Goal: Information Seeking & Learning: Learn about a topic

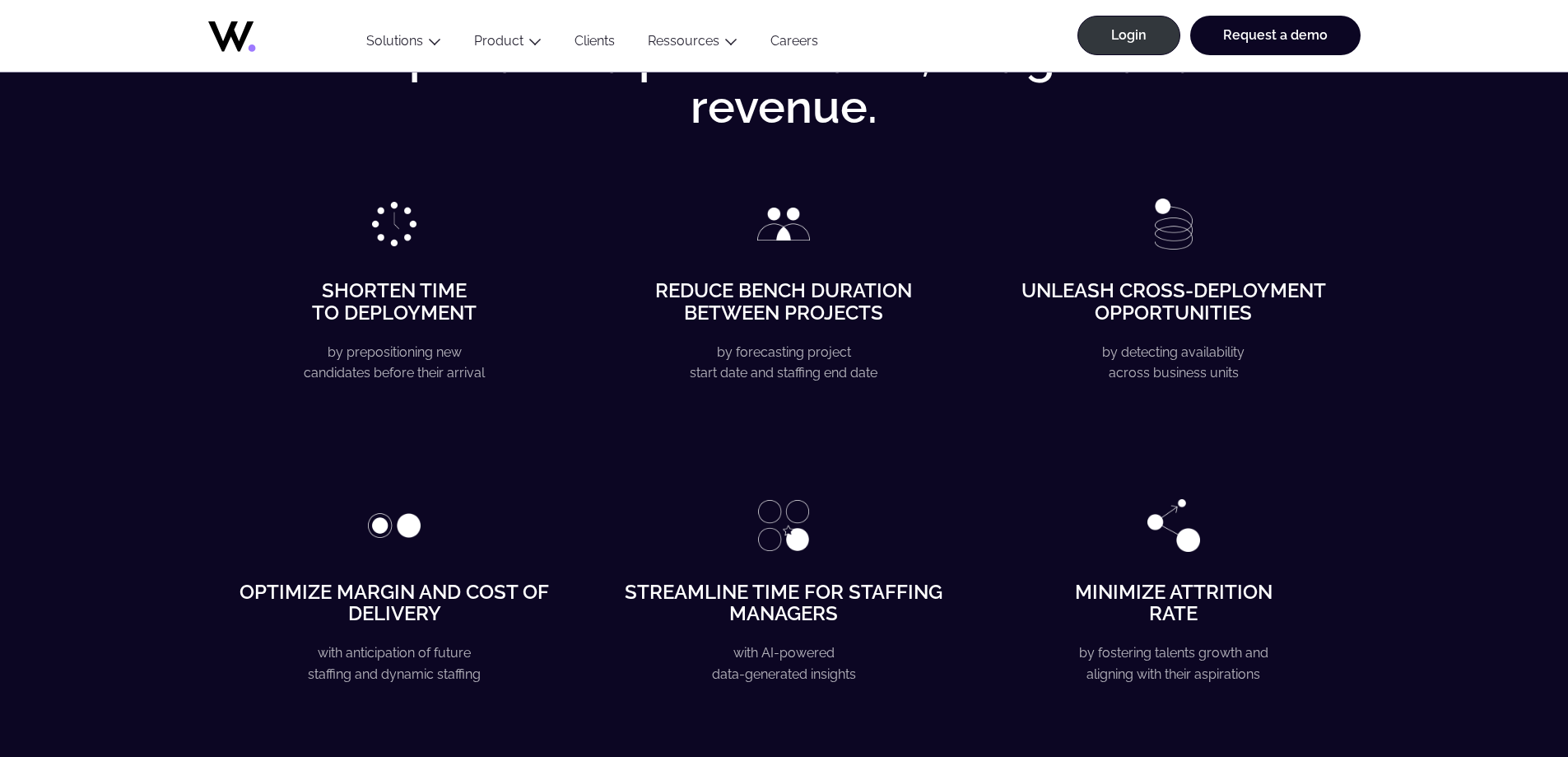
scroll to position [2635, 0]
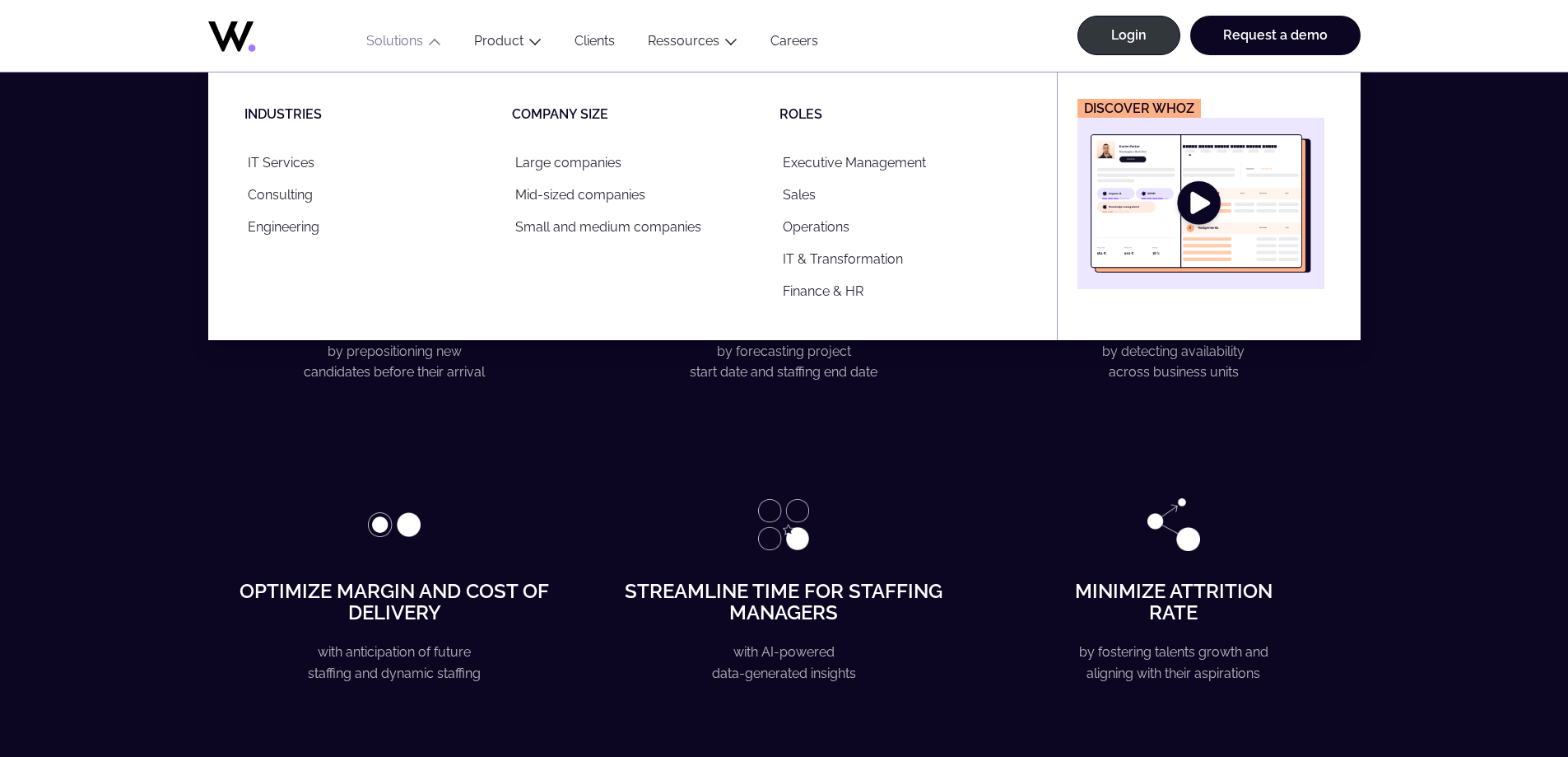
click at [409, 38] on button "Solutions" at bounding box center [404, 44] width 108 height 22
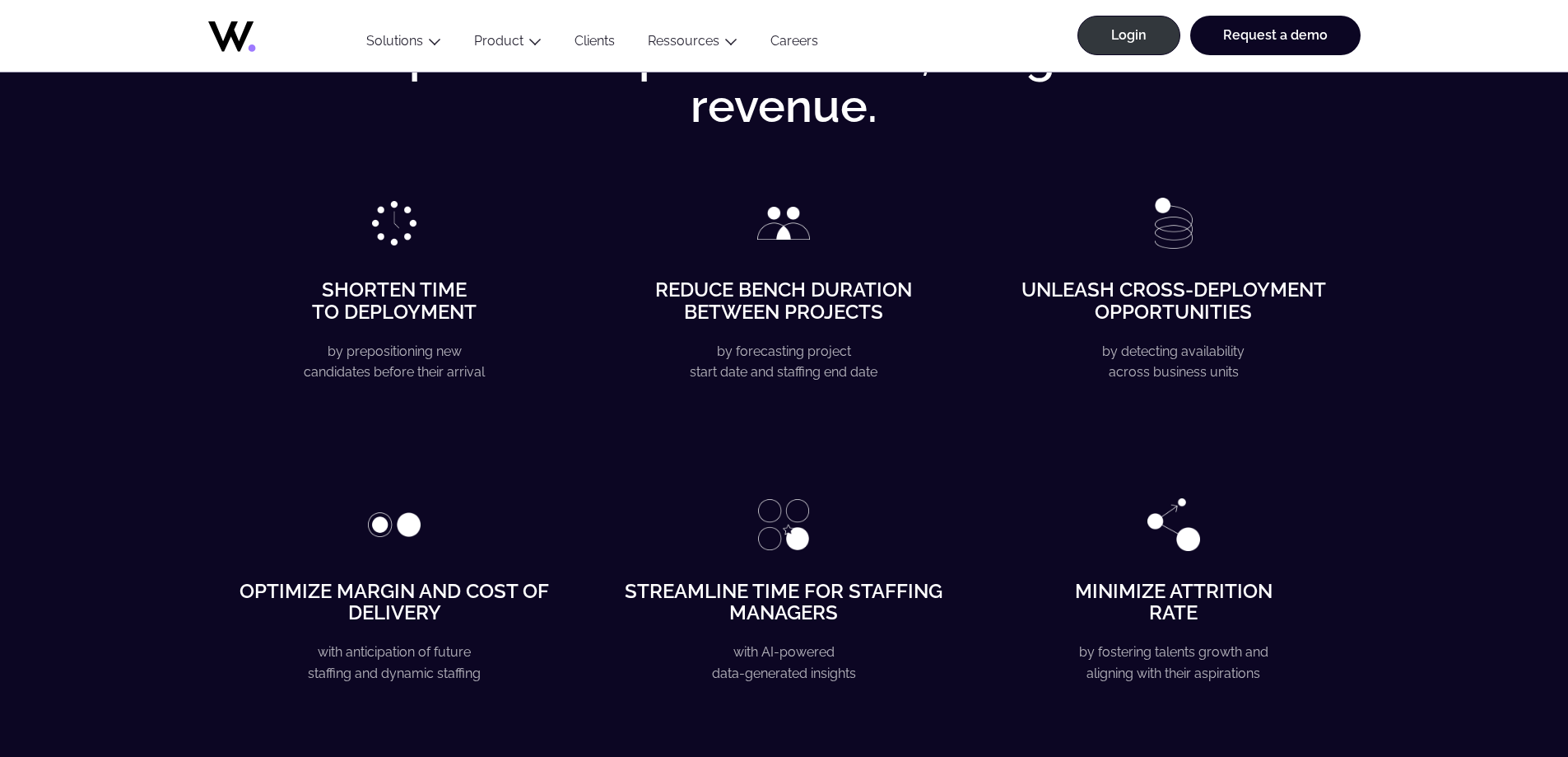
click at [409, 38] on button "Solutions" at bounding box center [404, 44] width 108 height 22
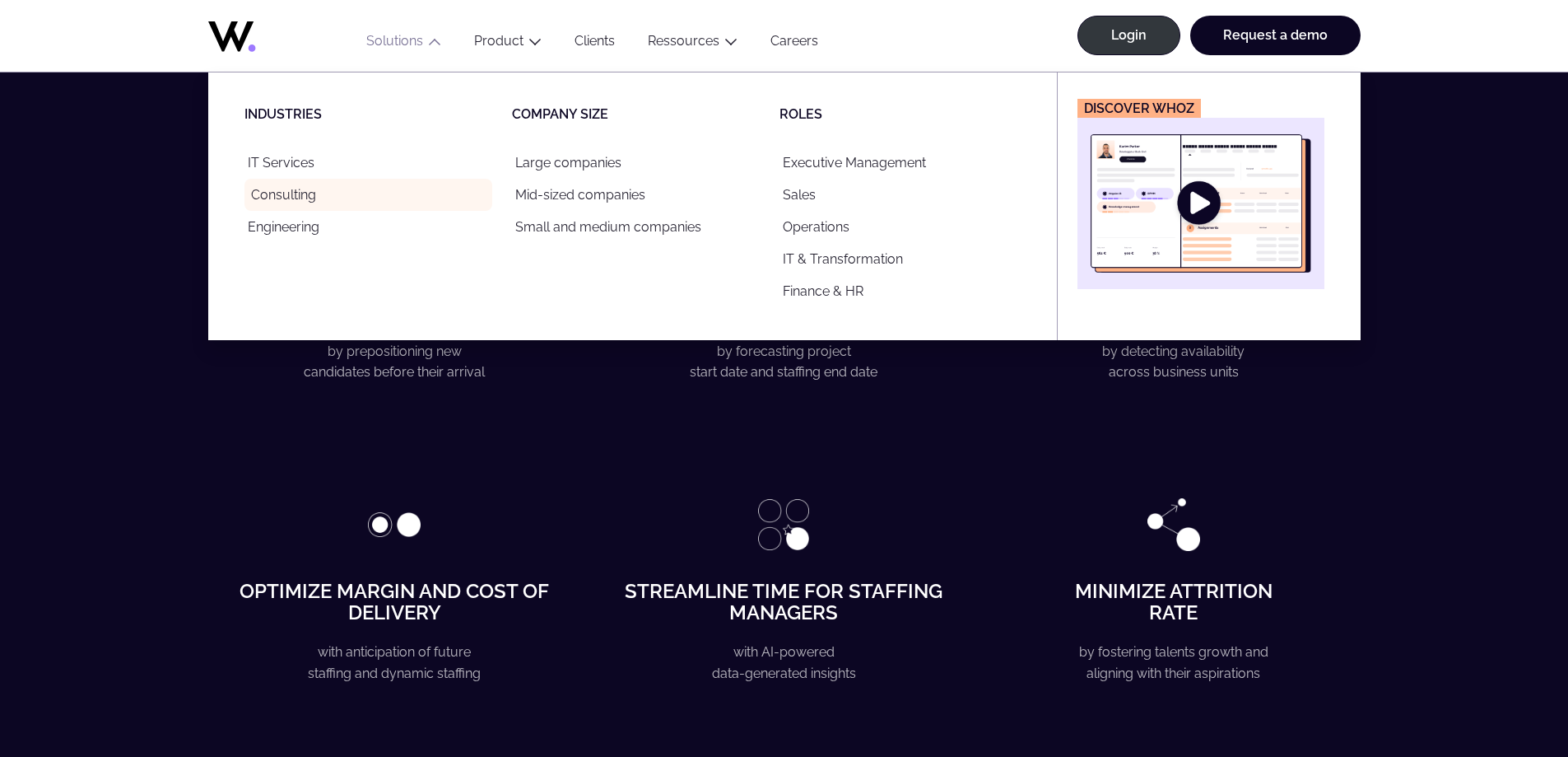
click at [293, 186] on link "Consulting" at bounding box center [368, 195] width 248 height 32
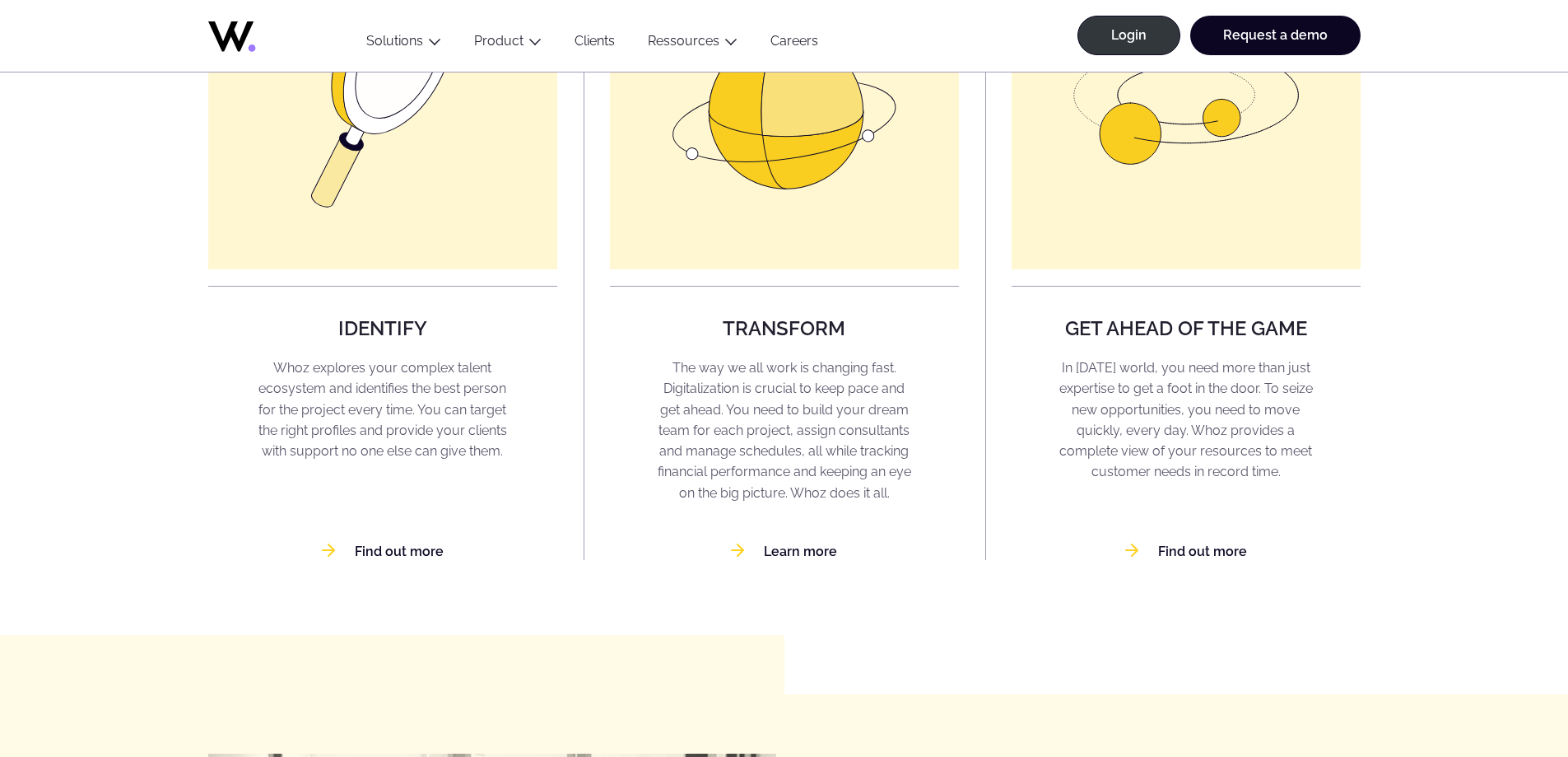
scroll to position [1400, 0]
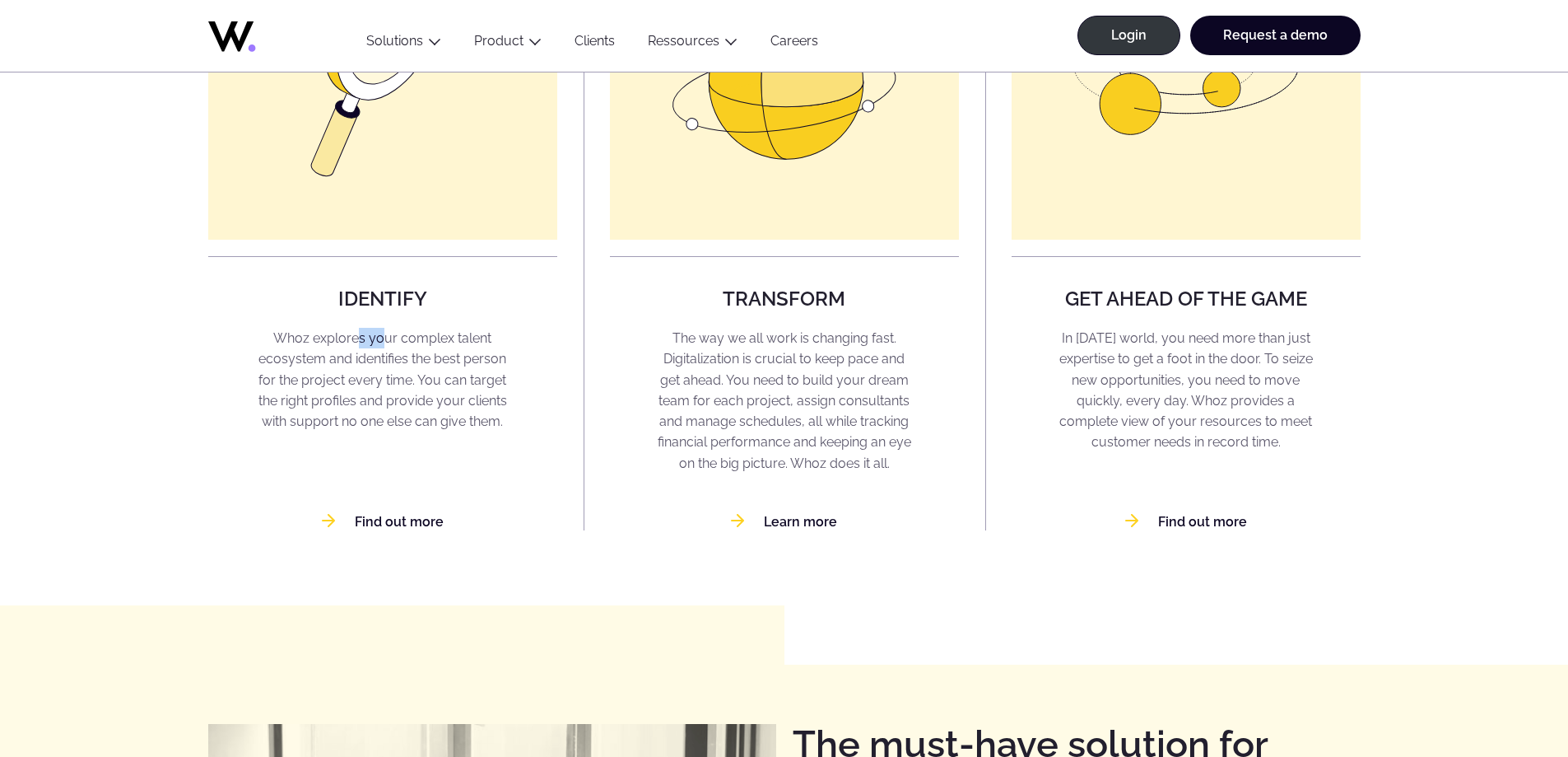
drag, startPoint x: 361, startPoint y: 349, endPoint x: 385, endPoint y: 342, distance: 25.0
click at [385, 342] on p "Whoz explores your complex talent ecosystem and identifies the best person for …" at bounding box center [383, 379] width 314 height 103
click at [388, 354] on p "Whoz explores your complex talent ecosystem and identifies the best person for …" at bounding box center [383, 379] width 314 height 103
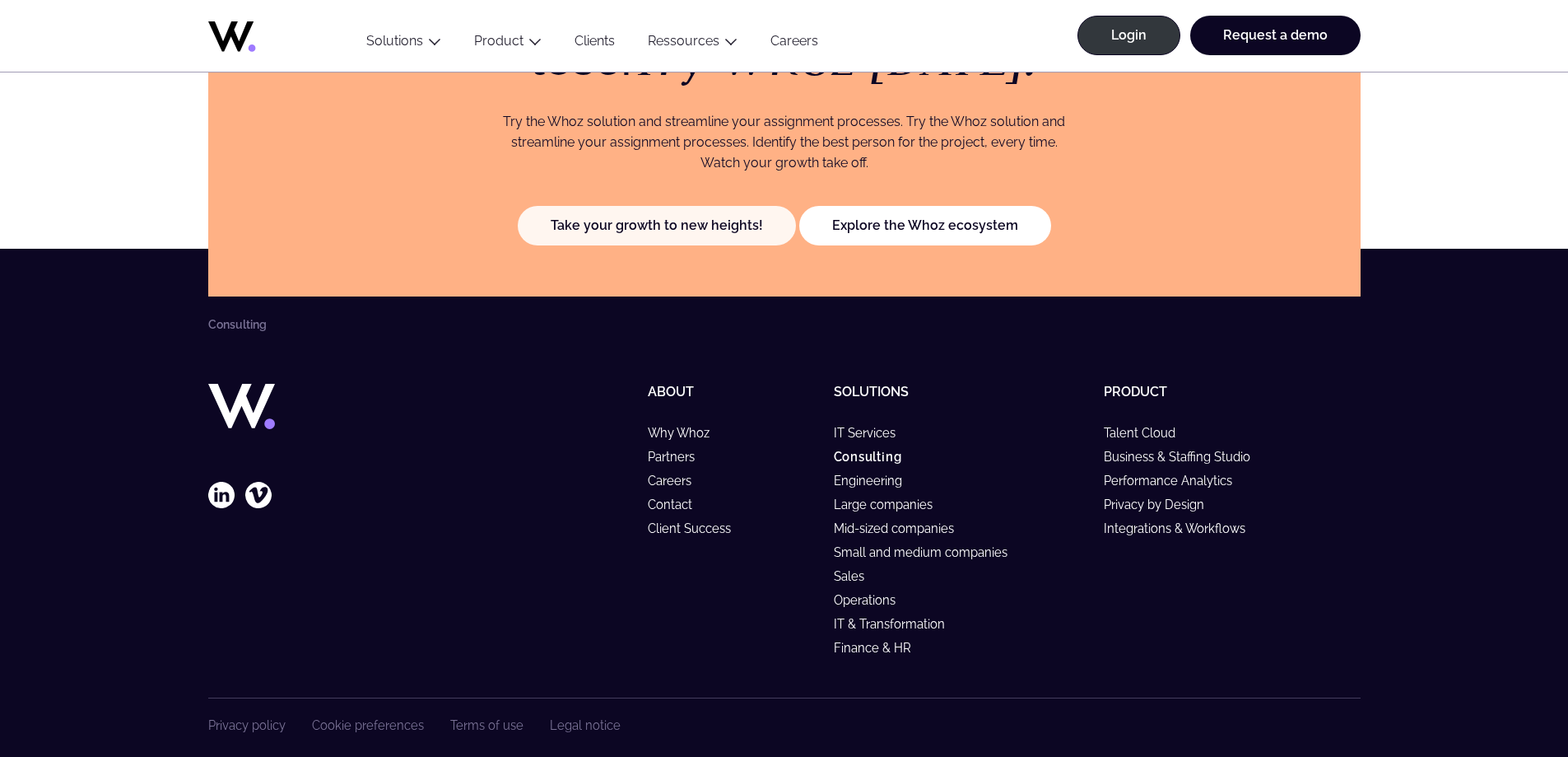
scroll to position [3674, 0]
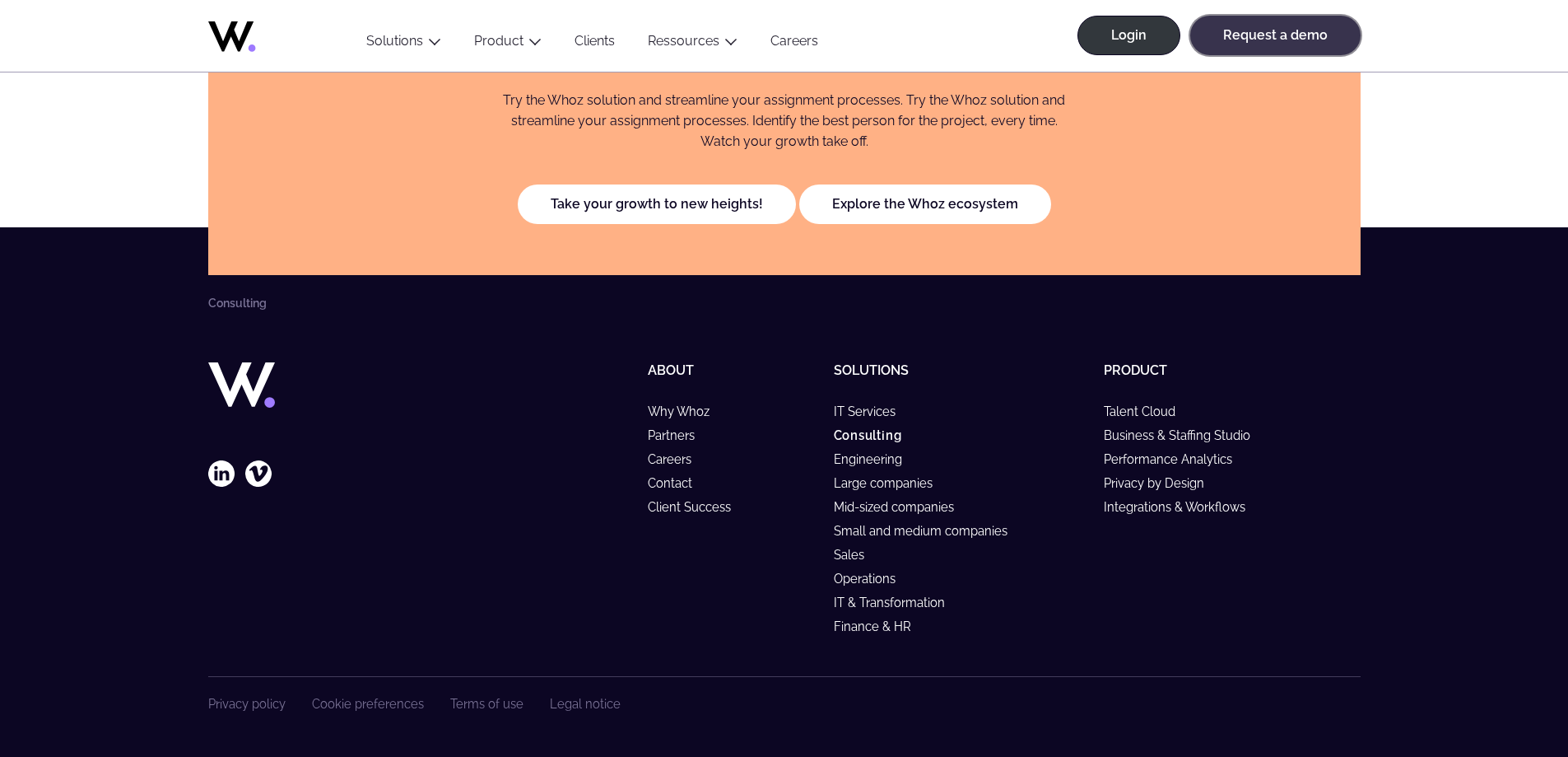
click at [1221, 45] on link "Request a demo" at bounding box center [1275, 35] width 170 height 39
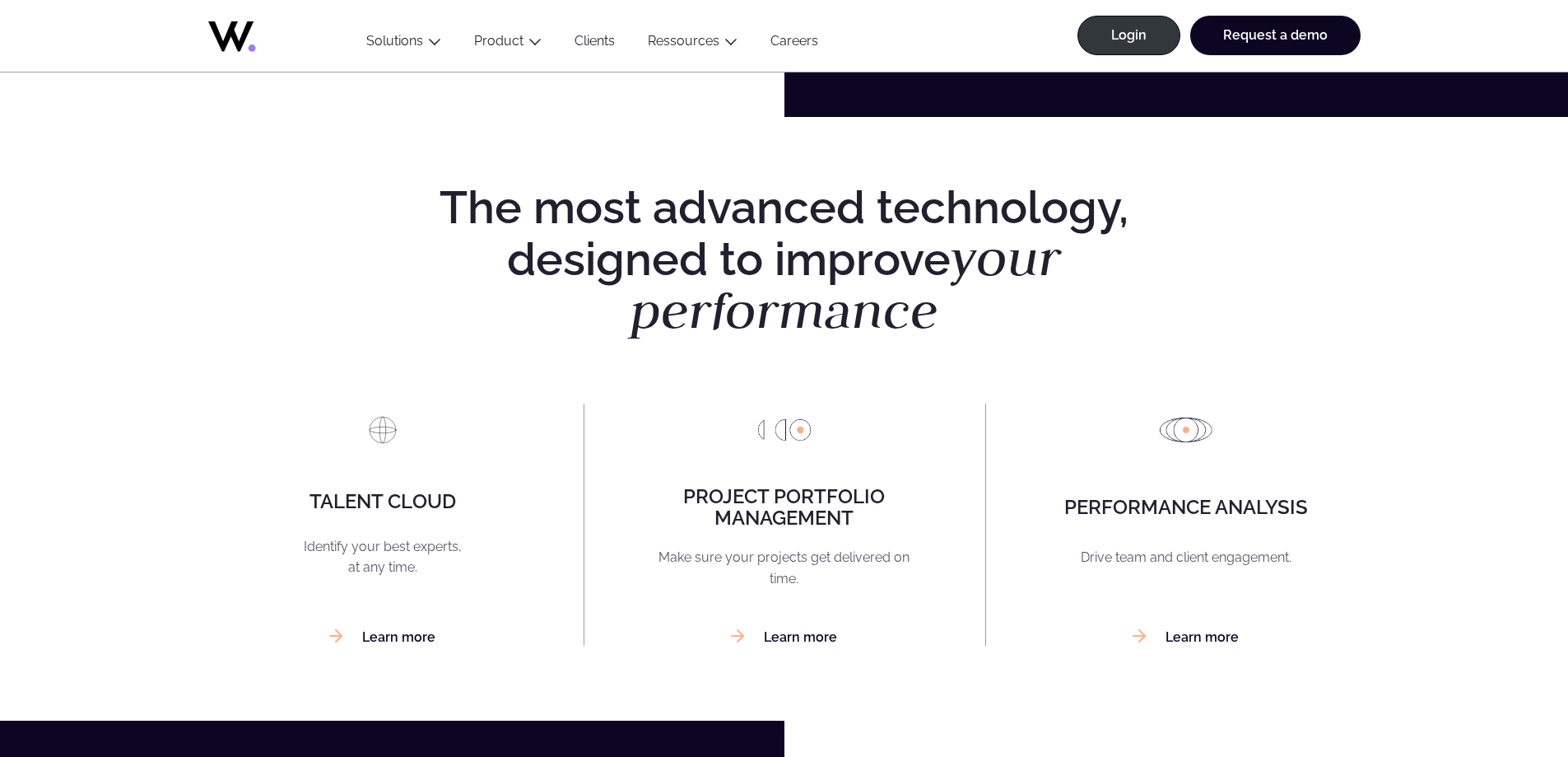
scroll to position [1070, 0]
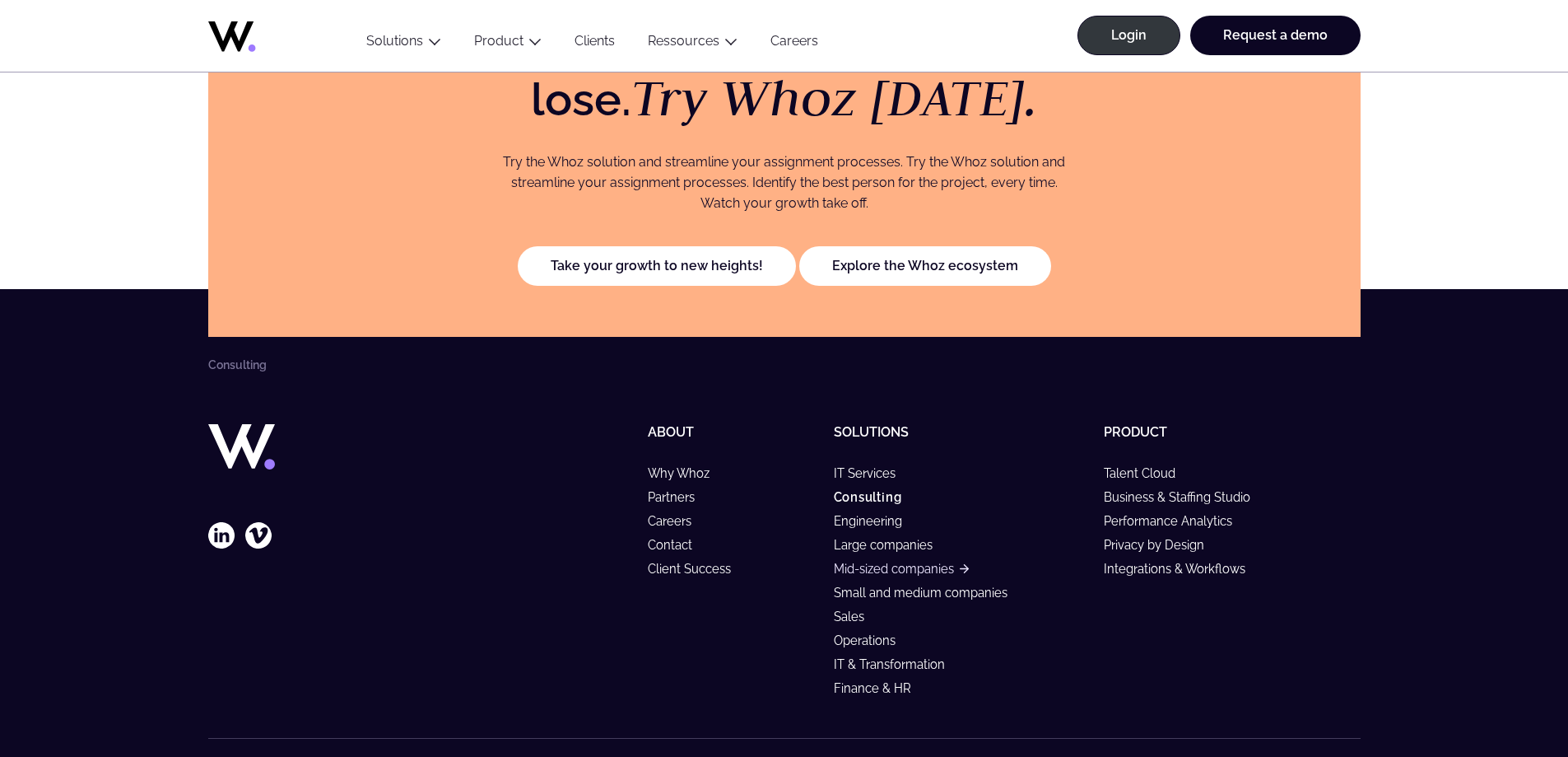
scroll to position [3592, 0]
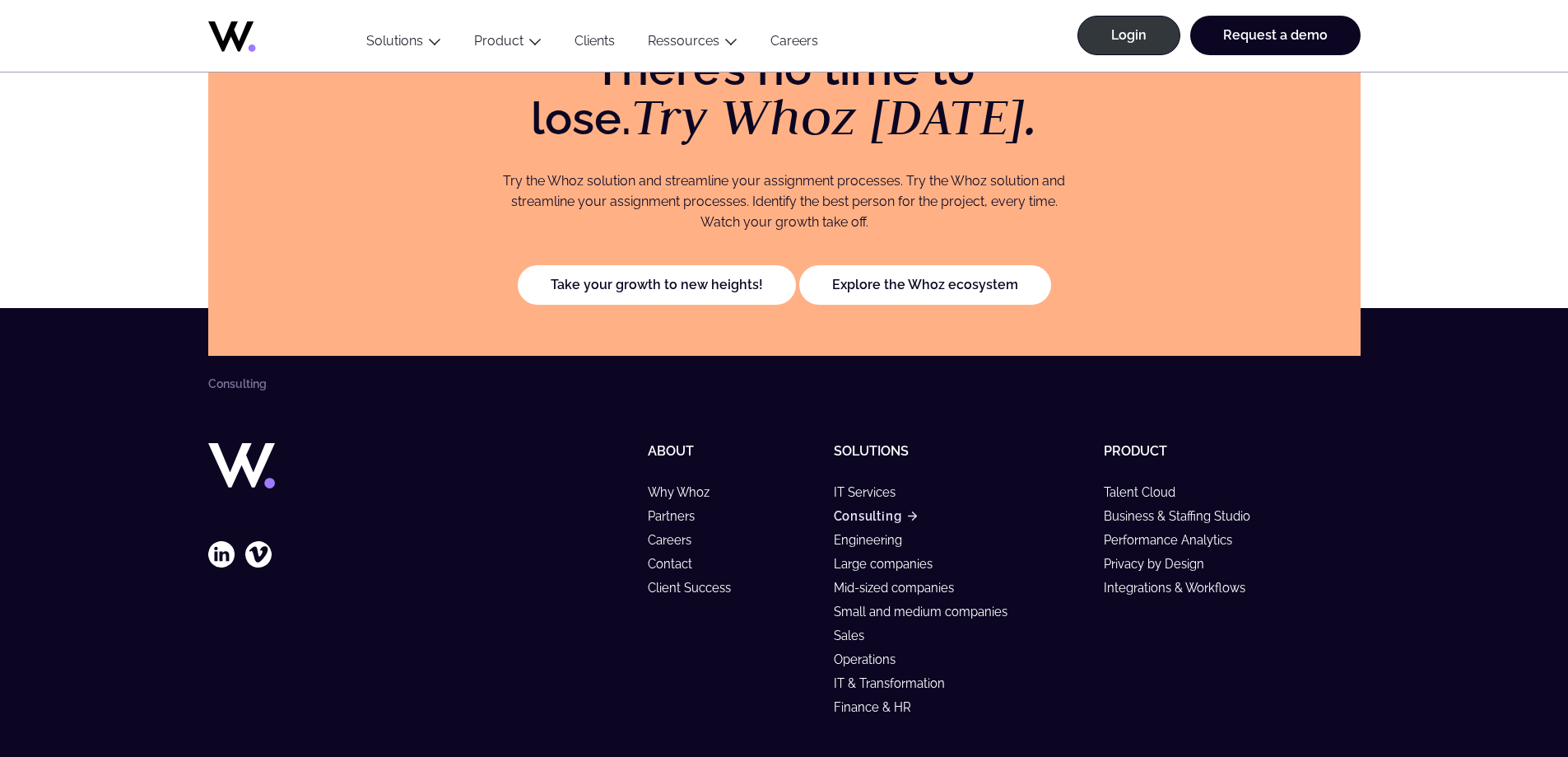
click at [889, 517] on link "Consulting" at bounding box center [875, 516] width 83 height 14
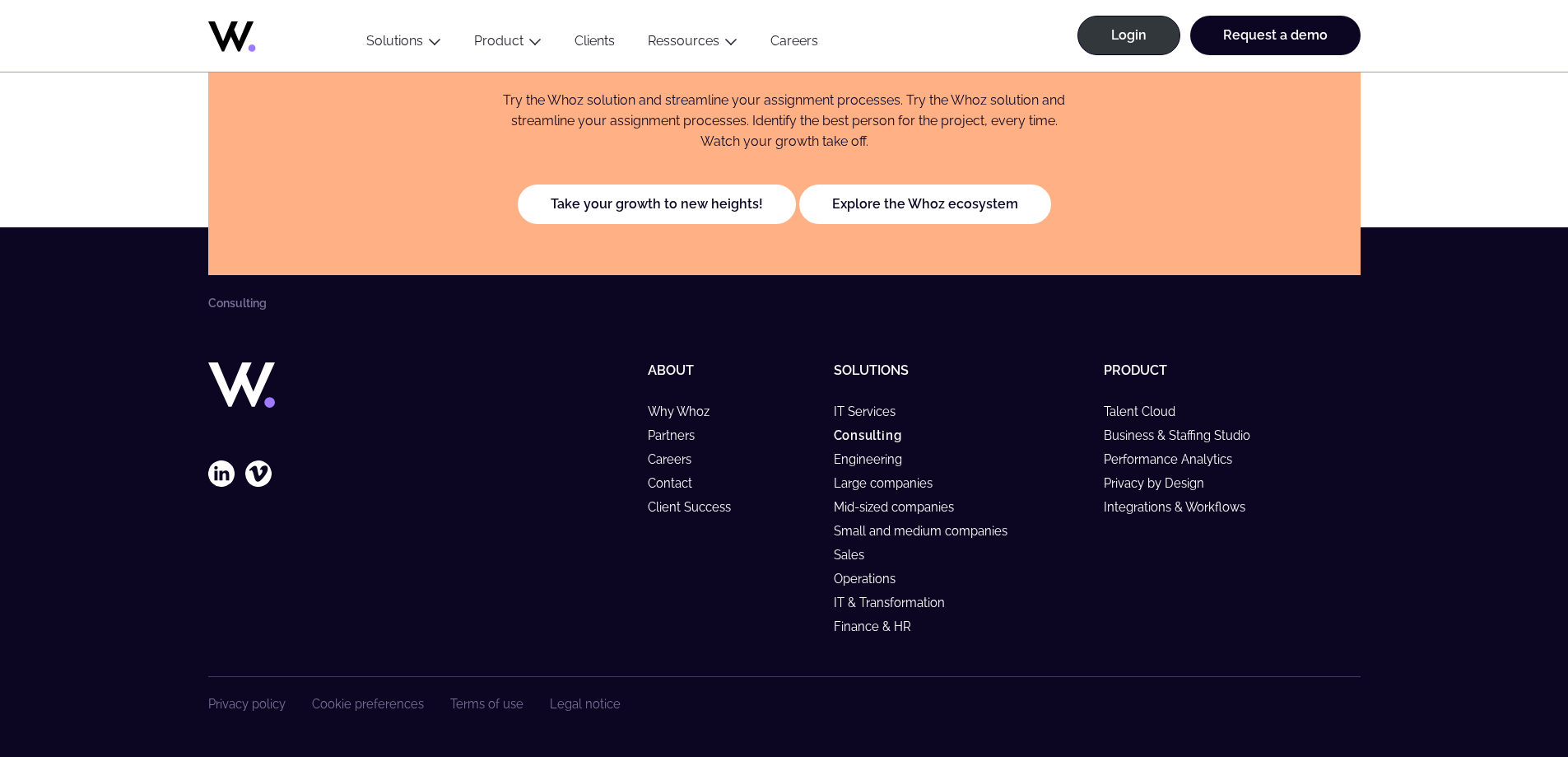
scroll to position [3345, 0]
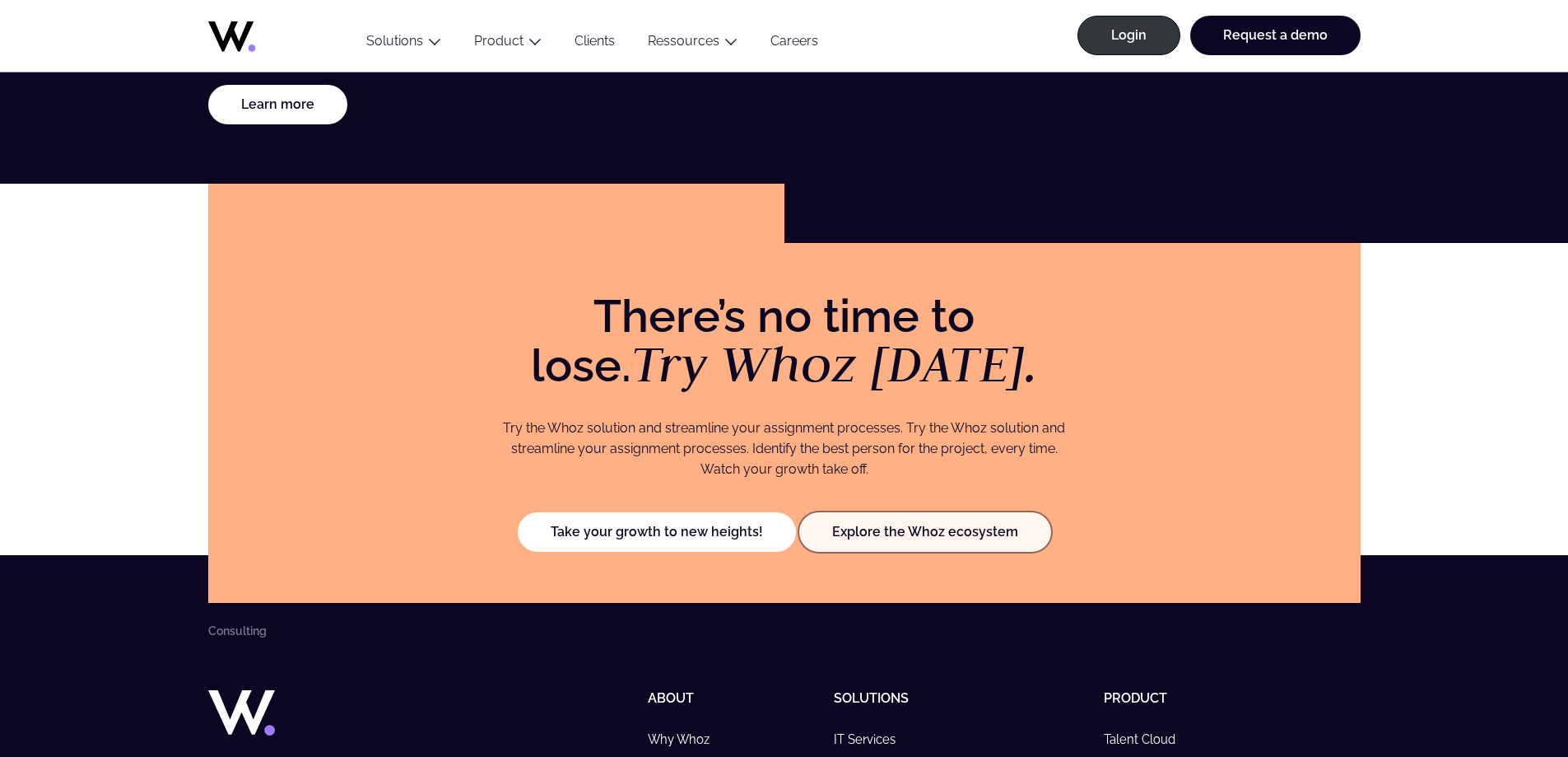
click at [838, 539] on link "Explore the Whoz ecosystem" at bounding box center [926, 532] width 252 height 39
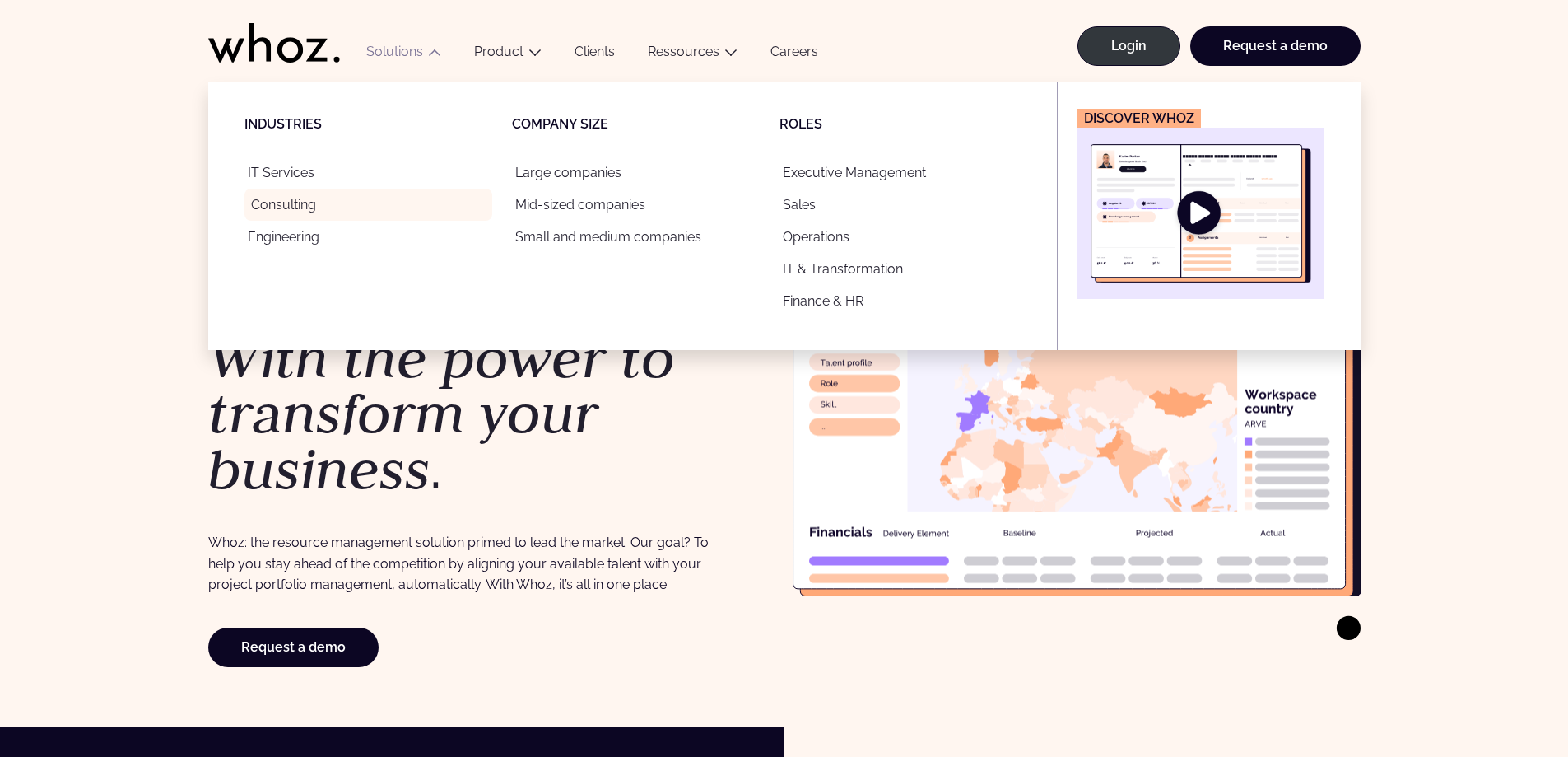
click at [332, 219] on link "Consulting" at bounding box center [368, 204] width 248 height 32
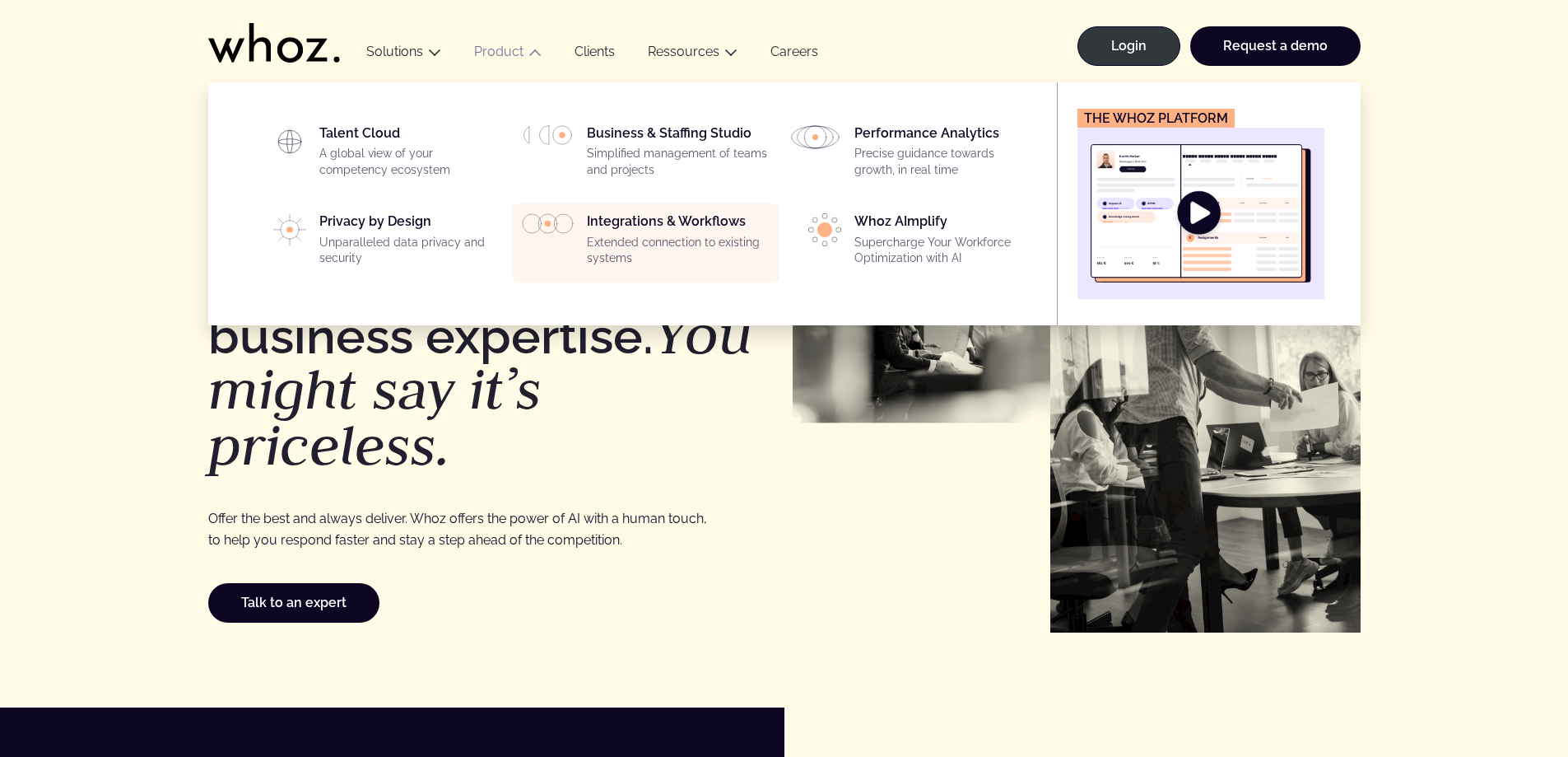
click at [634, 236] on p "Extended connection to existing systems" at bounding box center [679, 250] width 183 height 32
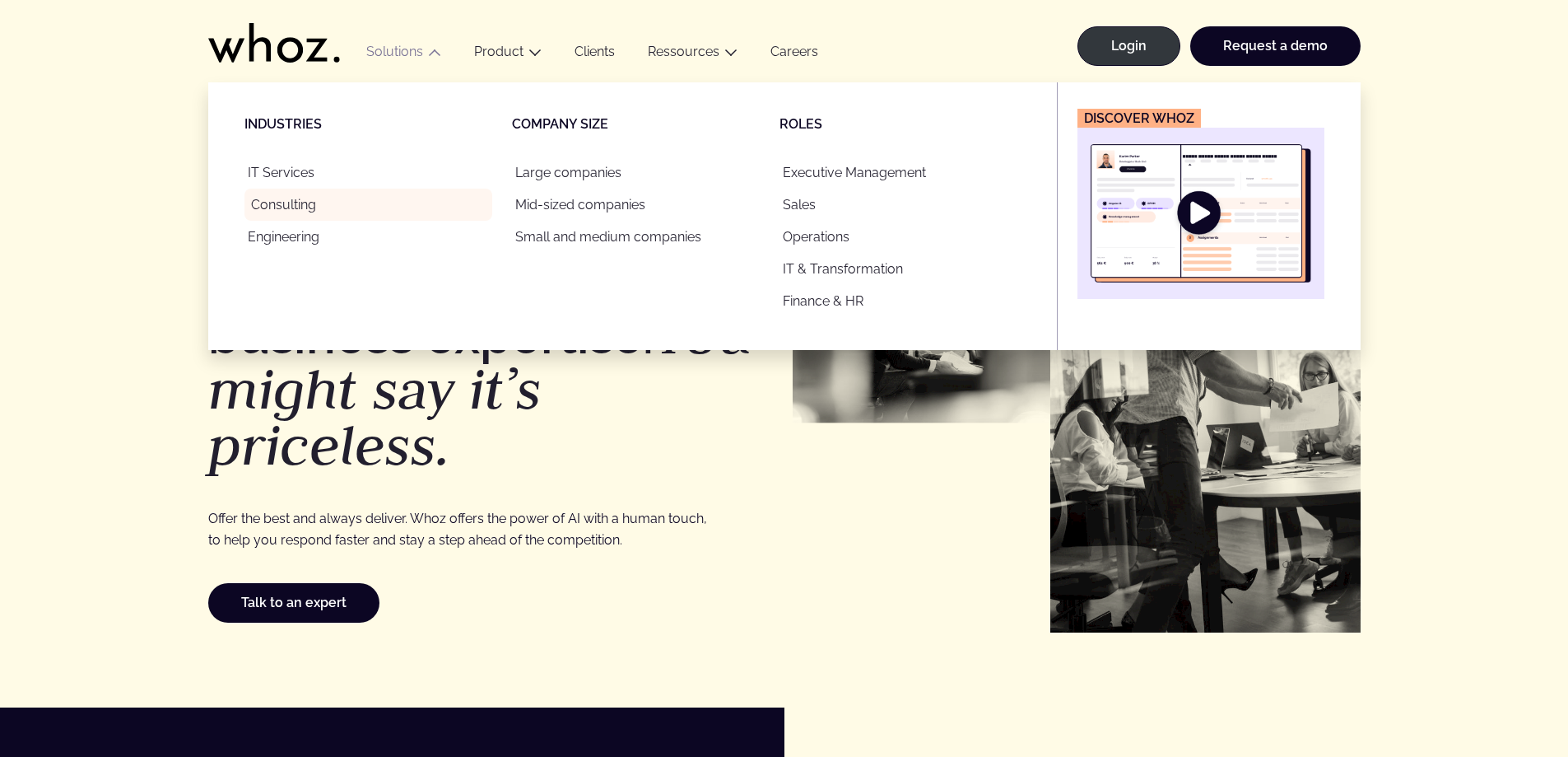
click at [315, 214] on link "Consulting" at bounding box center [368, 204] width 248 height 32
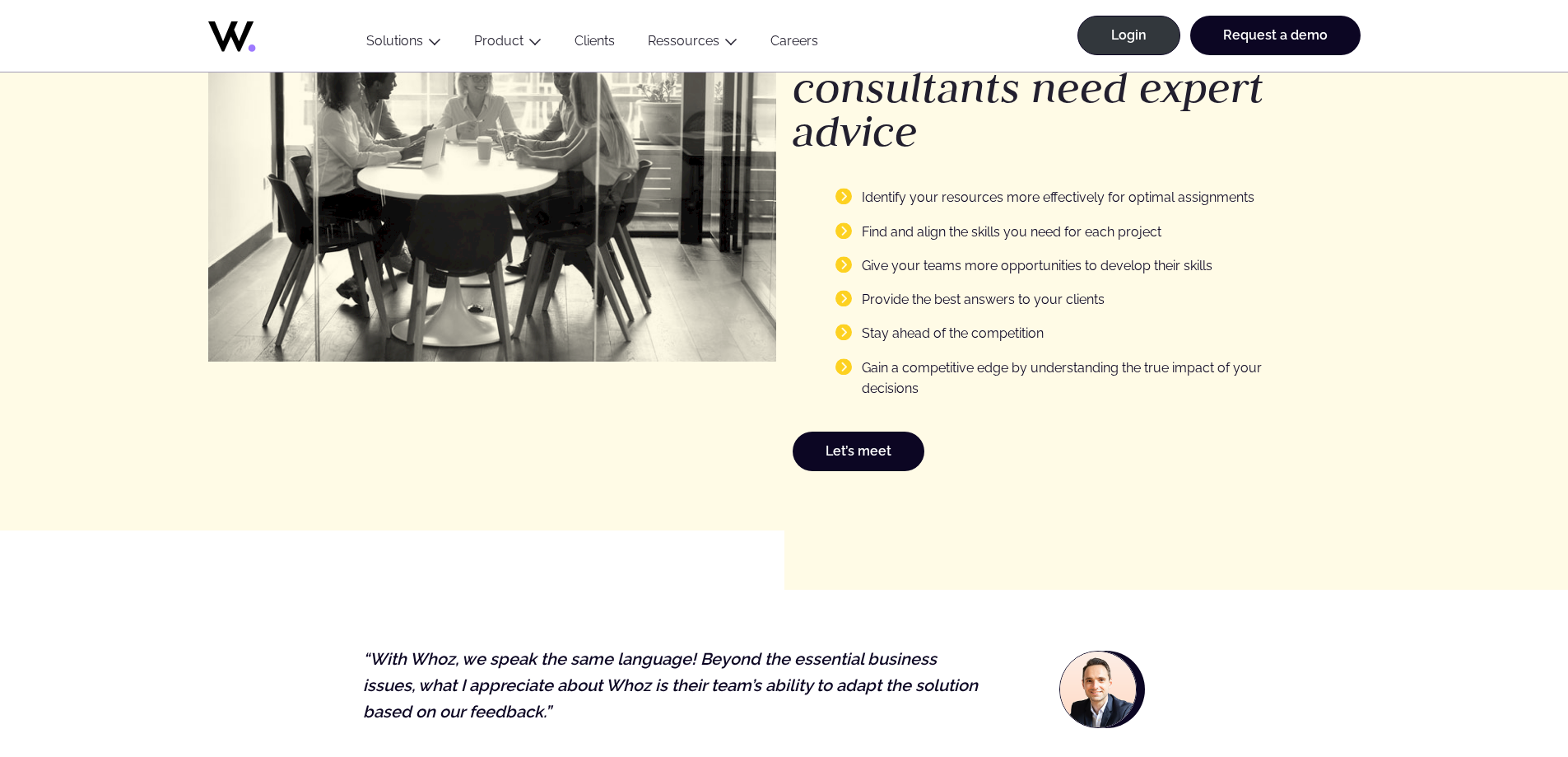
scroll to position [2552, 0]
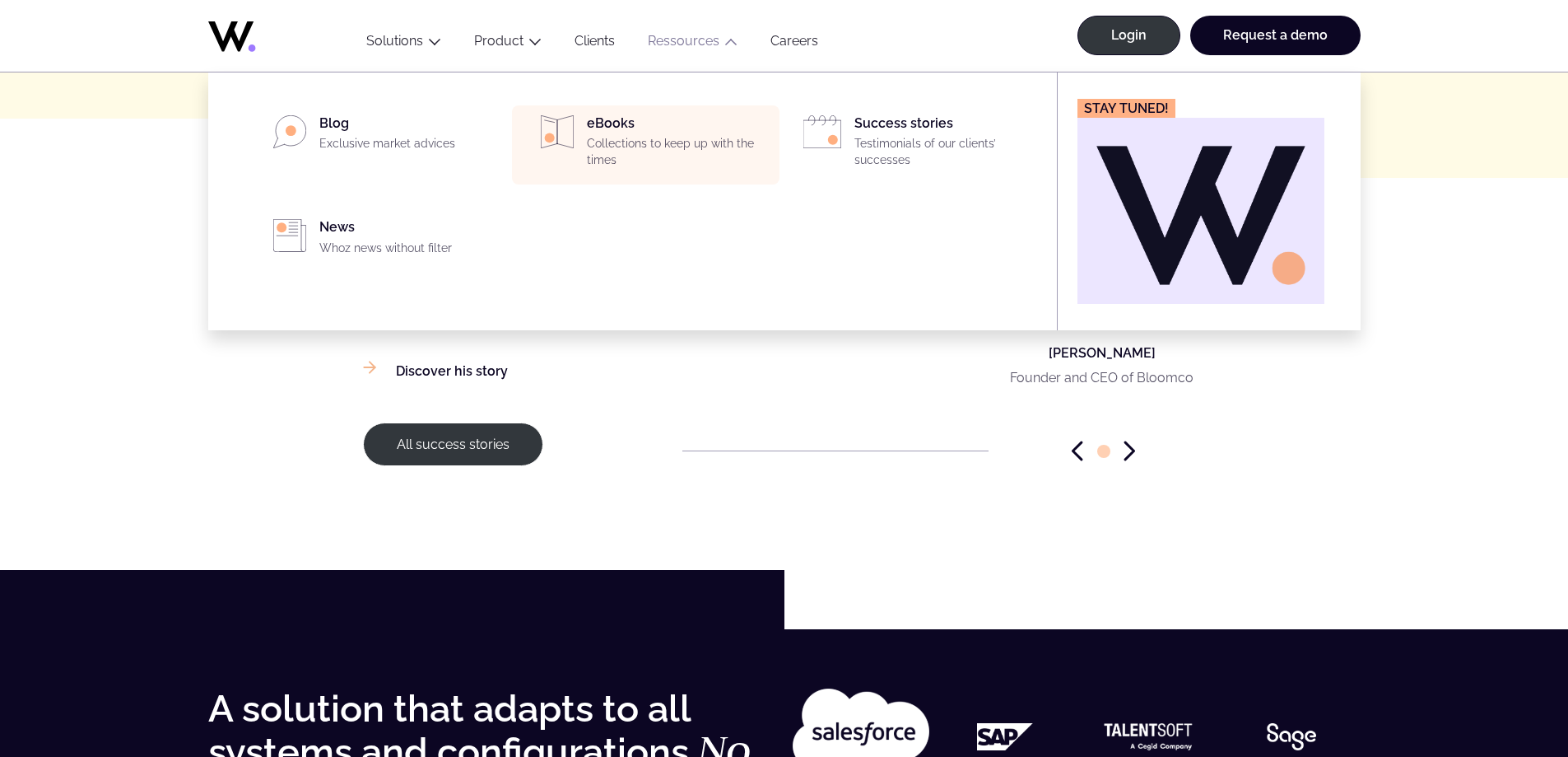
click at [676, 145] on p "Collections to keep up with the times" at bounding box center [679, 152] width 183 height 32
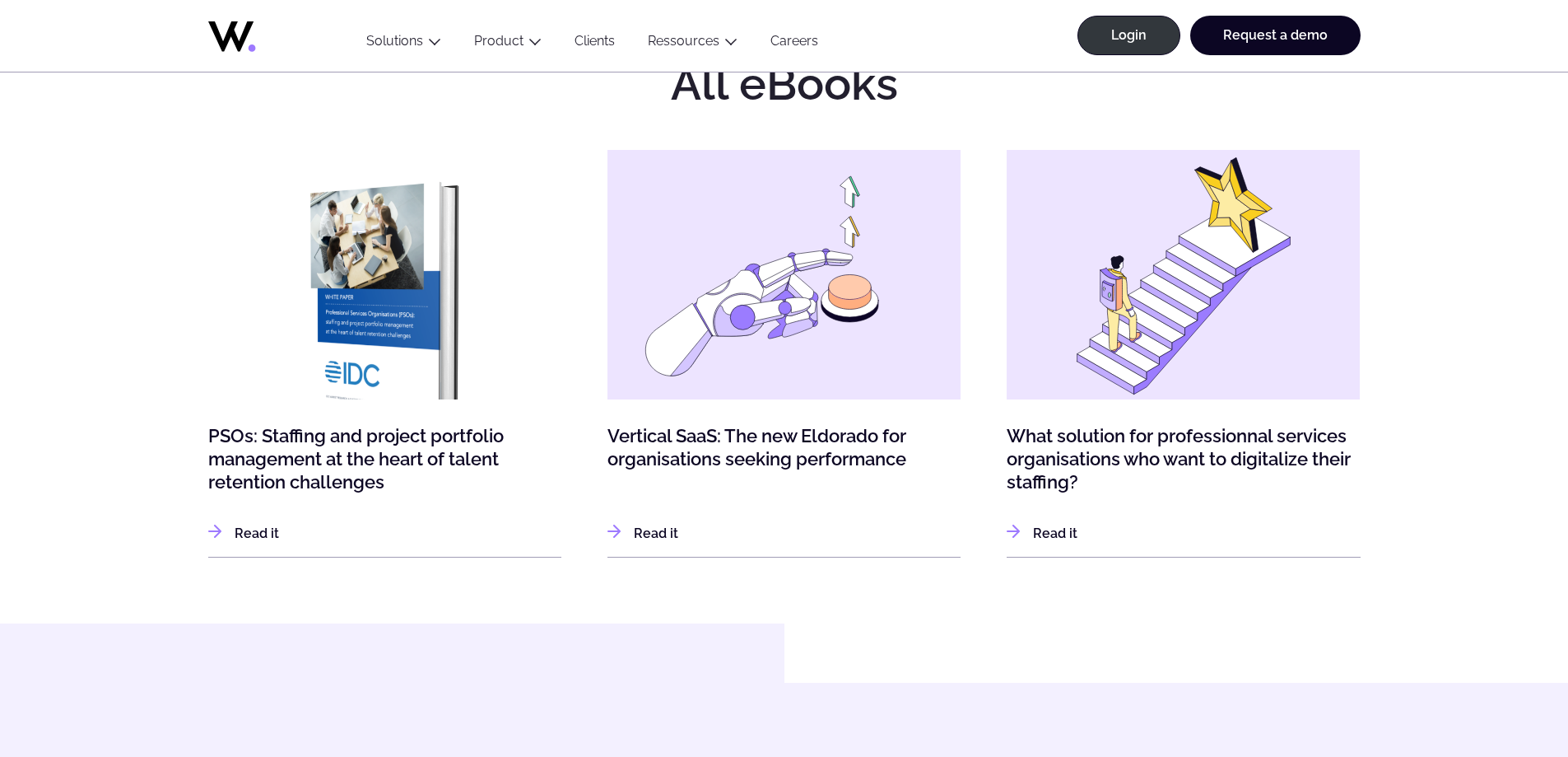
scroll to position [247, 0]
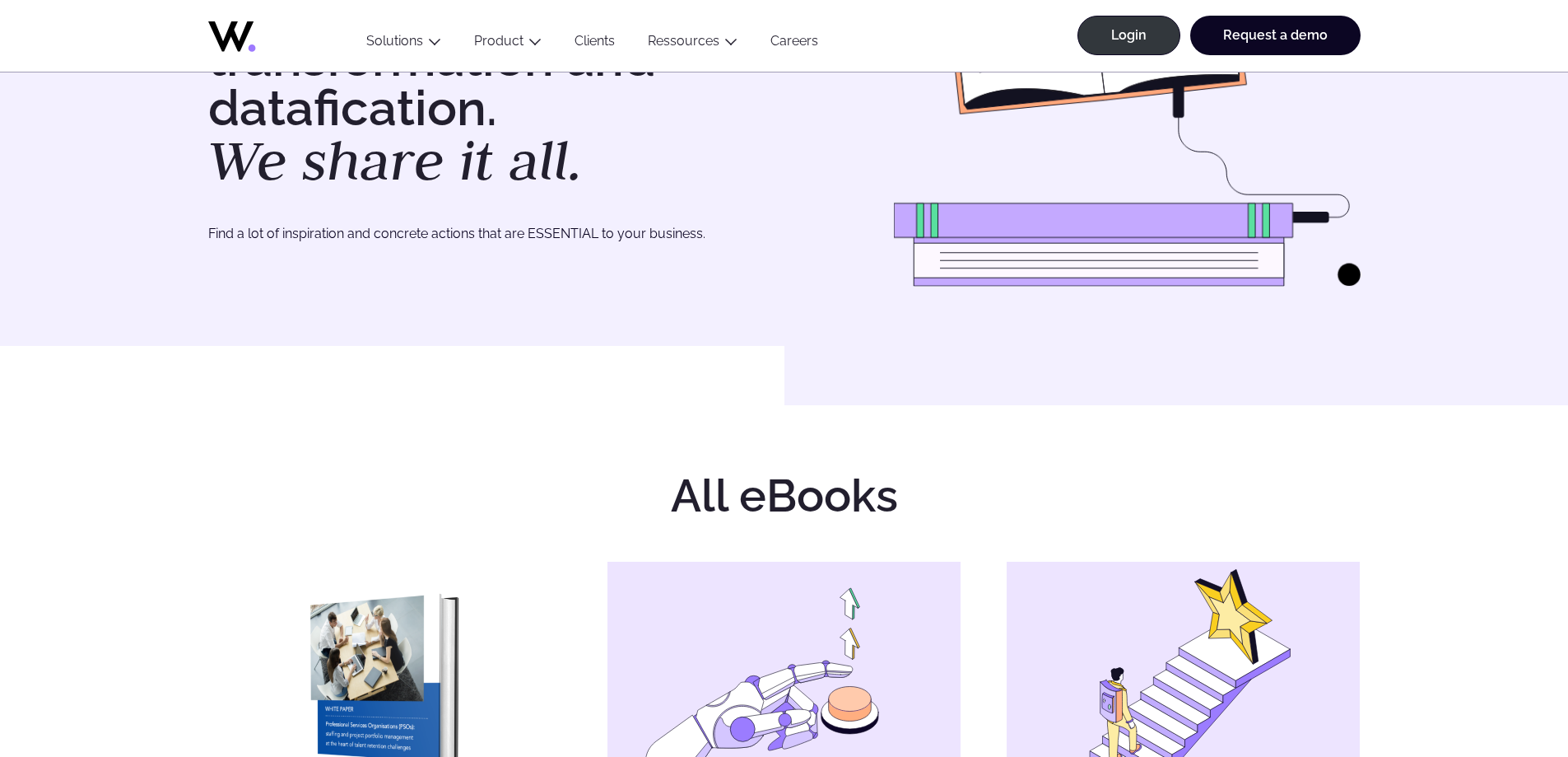
click at [803, 43] on link "Careers" at bounding box center [794, 44] width 81 height 22
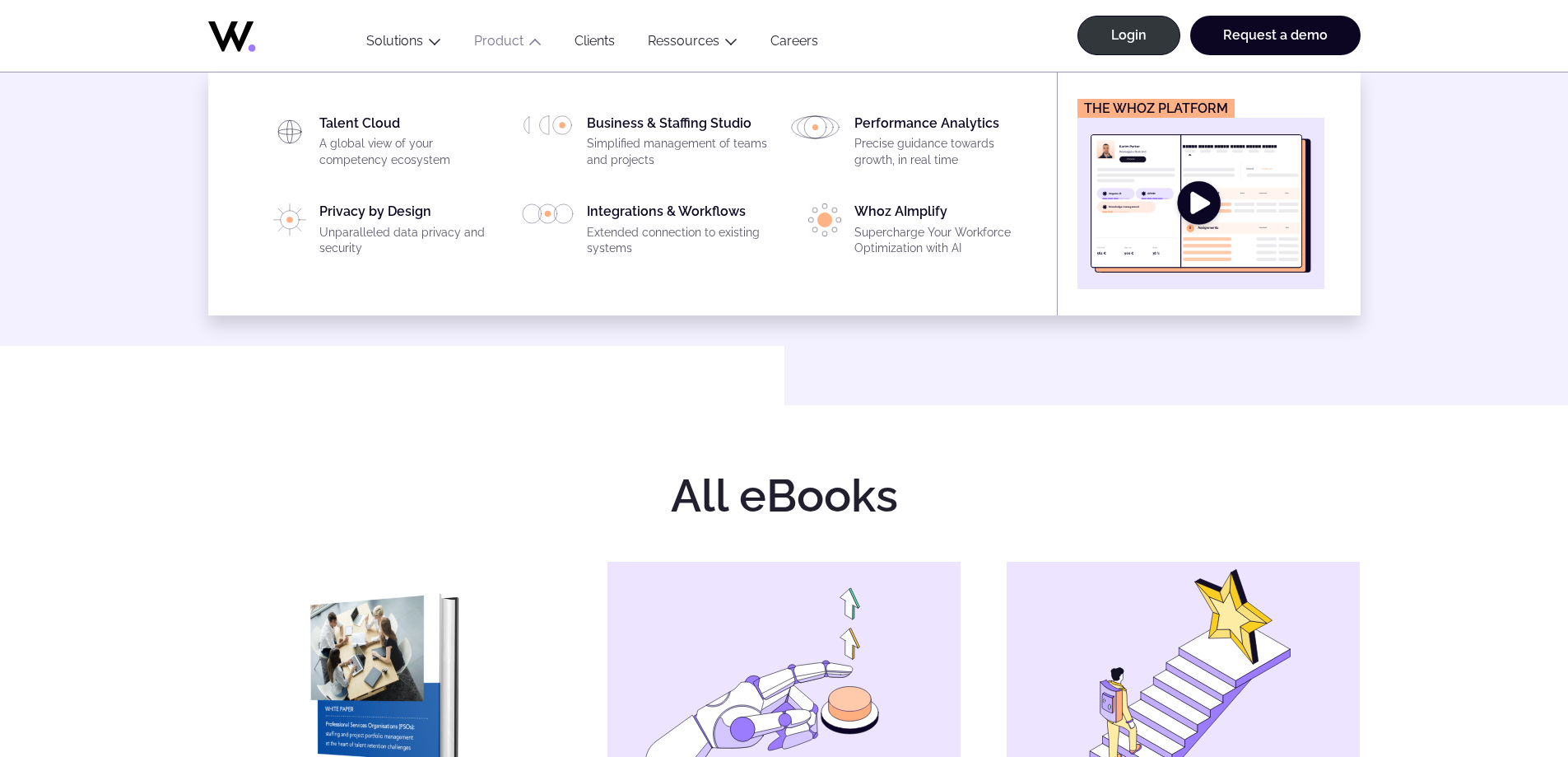
click at [482, 45] on link "Product" at bounding box center [498, 40] width 50 height 16
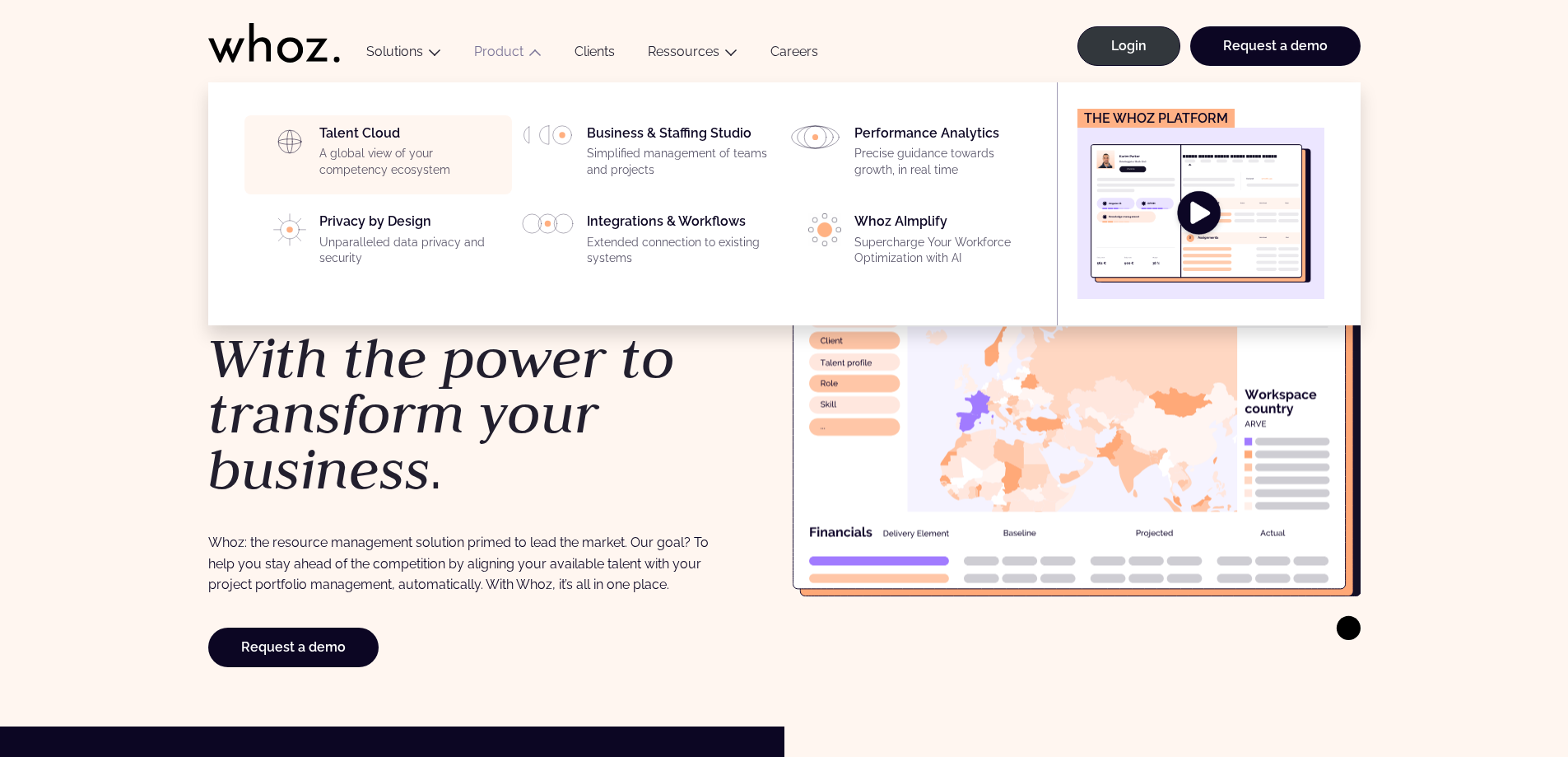
click at [486, 157] on p "A global view of your competency ecosystem" at bounding box center [411, 161] width 183 height 32
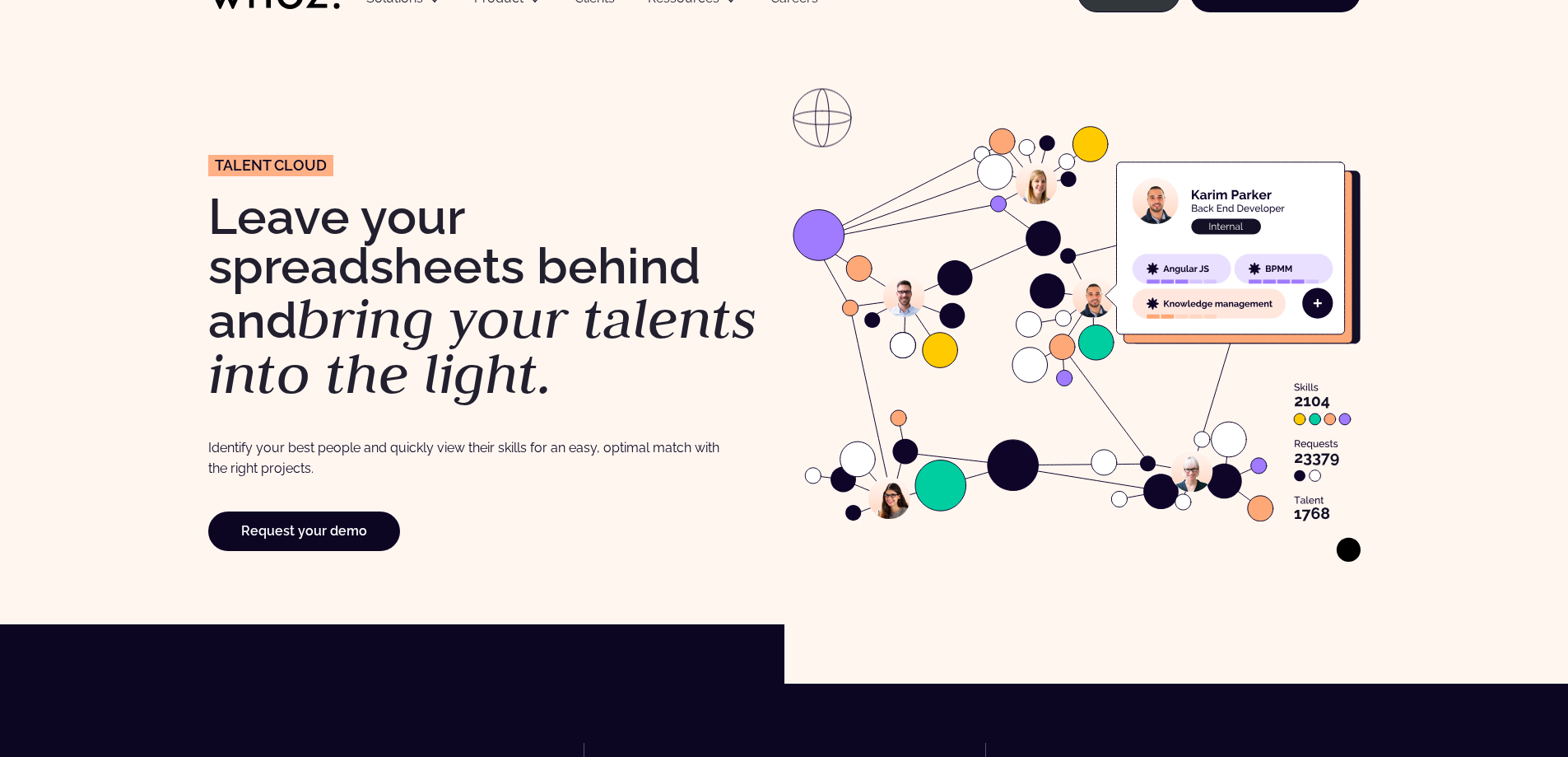
scroll to position [82, 0]
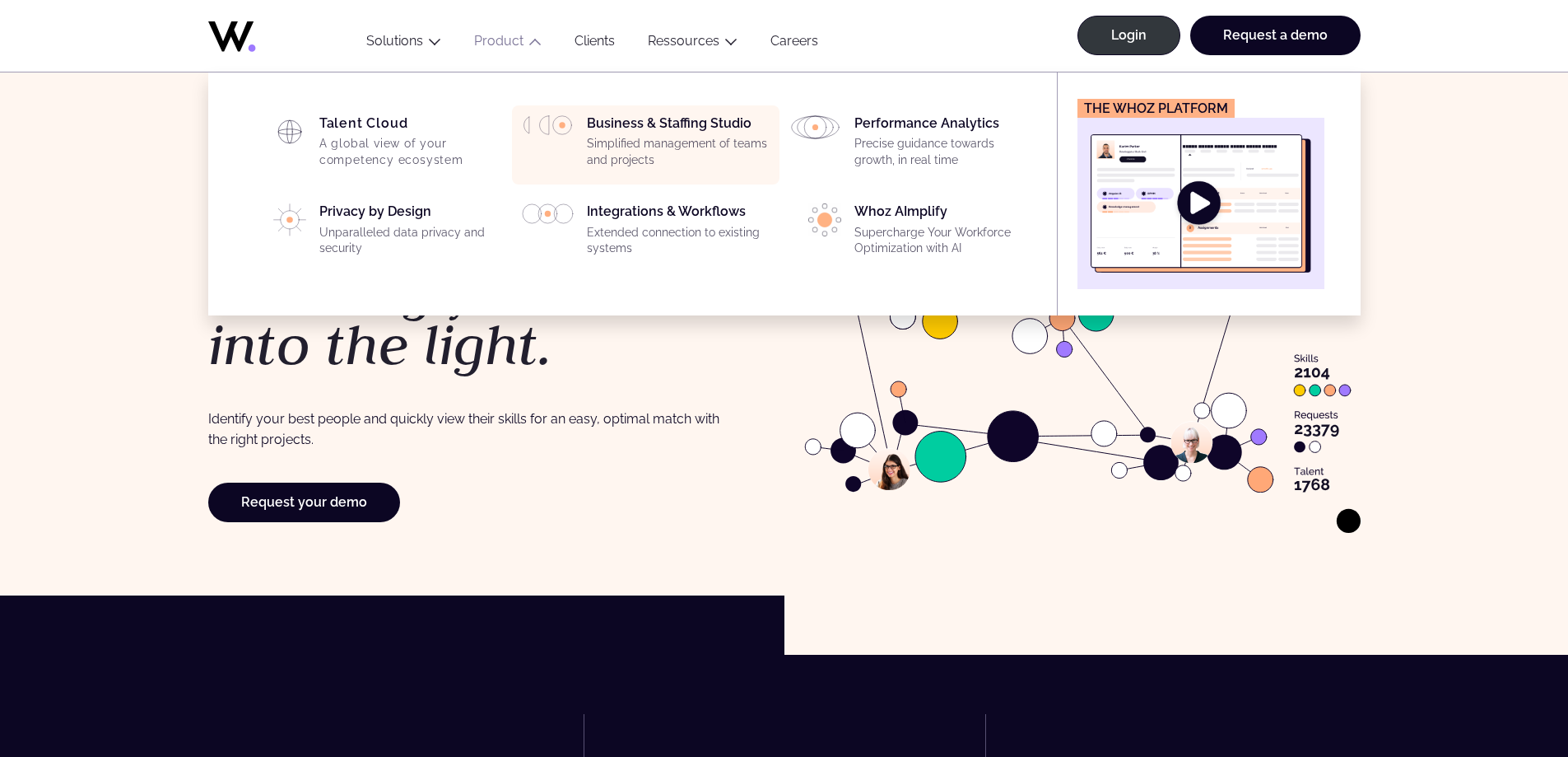
click at [753, 138] on p "Simplified management of teams and projects" at bounding box center [679, 152] width 183 height 32
